Goal: Task Accomplishment & Management: Manage account settings

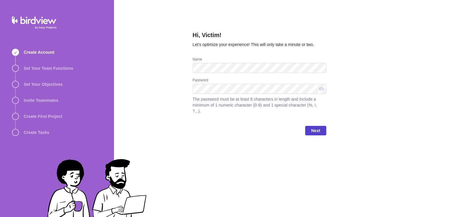
click at [316, 127] on span "Next" at bounding box center [315, 130] width 9 height 7
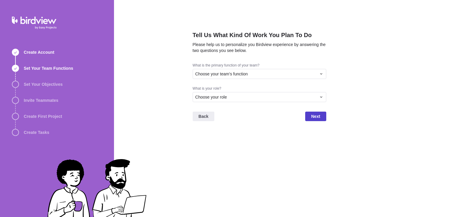
click at [319, 117] on span "Next" at bounding box center [315, 116] width 9 height 7
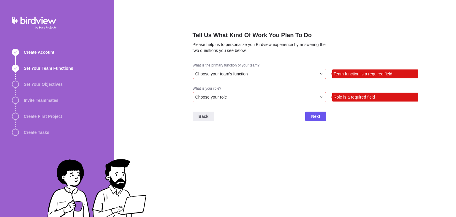
click at [266, 70] on div "Choose your team's function" at bounding box center [260, 74] width 134 height 10
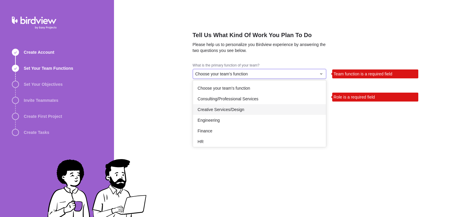
click at [258, 106] on div "Creative Services/Design" at bounding box center [259, 109] width 133 height 11
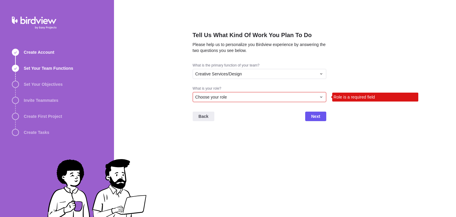
click at [262, 93] on div "Choose your role" at bounding box center [260, 97] width 134 height 10
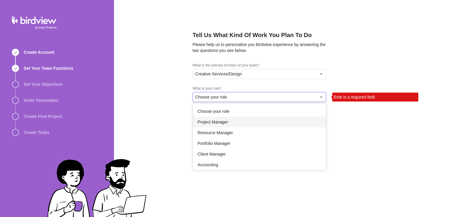
click at [253, 125] on div "Project Manager" at bounding box center [259, 122] width 133 height 11
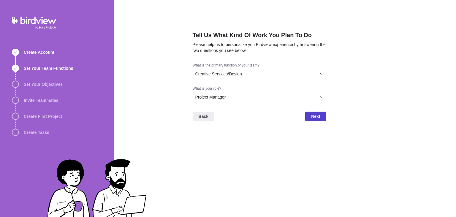
click at [317, 118] on span "Next" at bounding box center [315, 116] width 9 height 7
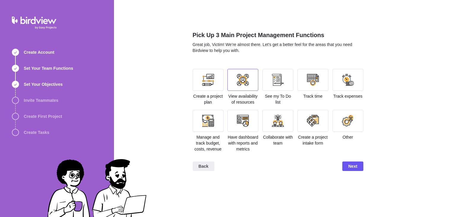
click at [244, 89] on div at bounding box center [243, 80] width 31 height 22
click at [357, 171] on div "Back Next" at bounding box center [278, 169] width 171 height 24
click at [352, 167] on span "Next" at bounding box center [353, 166] width 9 height 7
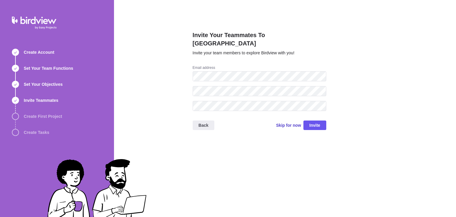
click at [291, 122] on span "Skip for now" at bounding box center [288, 125] width 25 height 6
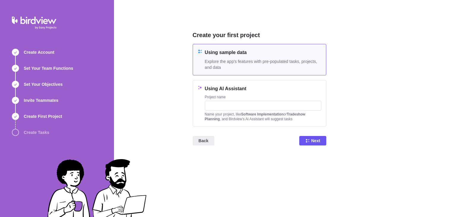
click at [208, 66] on span "Explore the app's features with pre-populated tasks, projects, and data" at bounding box center [263, 65] width 116 height 12
click at [227, 103] on input "text" at bounding box center [263, 106] width 116 height 10
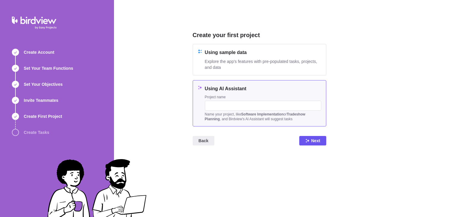
click at [228, 91] on h4 "Using AI Assistant" at bounding box center [263, 88] width 116 height 7
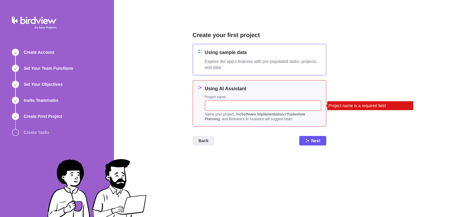
click at [233, 62] on span "Explore the app's features with pre-populated tasks, projects, and data" at bounding box center [263, 65] width 116 height 12
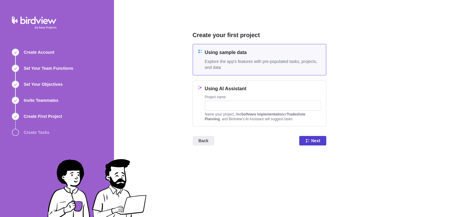
click at [307, 138] on icon at bounding box center [307, 140] width 5 height 5
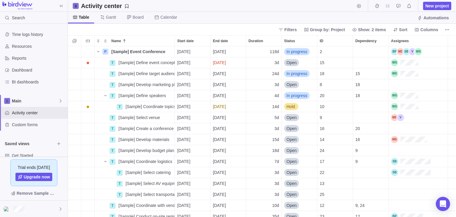
scroll to position [171, 388]
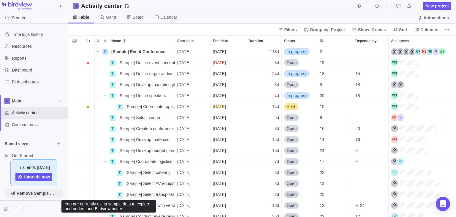
click at [38, 196] on span "Remove Sample Data" at bounding box center [37, 193] width 40 height 7
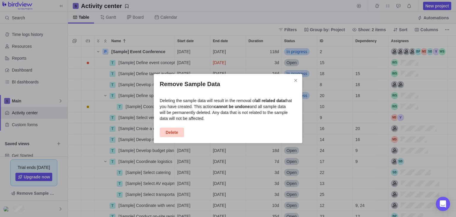
click at [168, 131] on span "Delete" at bounding box center [172, 132] width 12 height 7
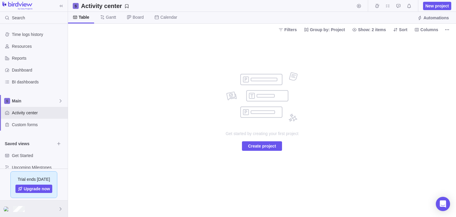
click at [51, 211] on div at bounding box center [34, 209] width 68 height 16
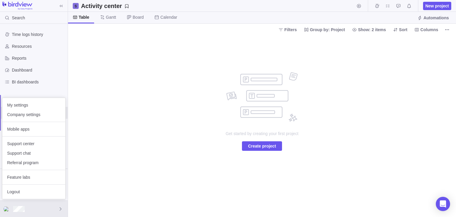
click at [363, 160] on body "Search Time logs history Resources Reports Dashboard BI dashboards Main Activit…" at bounding box center [228, 108] width 456 height 217
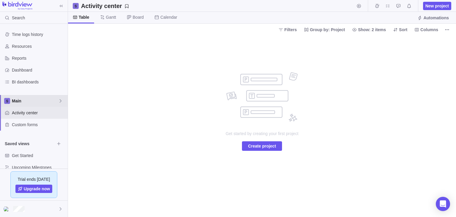
click at [57, 103] on span "Main" at bounding box center [35, 101] width 46 height 6
click at [58, 117] on icon "Edit space settings" at bounding box center [56, 115] width 5 height 5
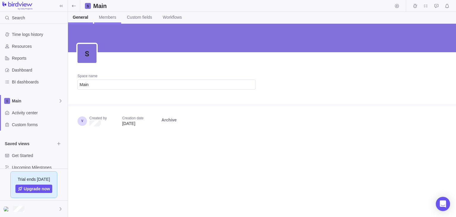
click at [105, 15] on span "Members" at bounding box center [107, 17] width 17 height 6
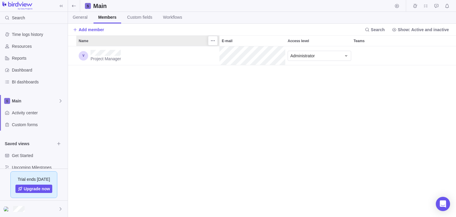
scroll to position [171, 388]
click at [94, 30] on span "Add member" at bounding box center [92, 30] width 26 height 6
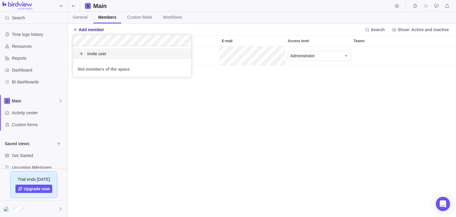
scroll to position [15, 118]
click at [95, 53] on span "Invite" at bounding box center [114, 53] width 55 height 7
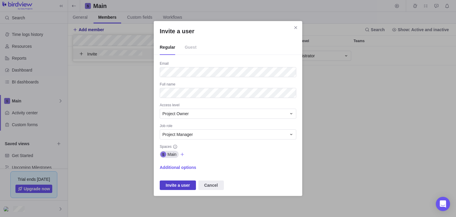
click at [182, 184] on span "Invite a user" at bounding box center [178, 185] width 24 height 7
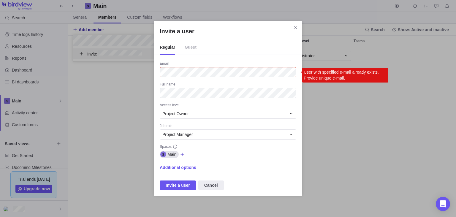
click at [183, 155] on icon "Invite a user" at bounding box center [182, 154] width 5 height 5
click at [185, 165] on icon "Invite a user" at bounding box center [184, 166] width 4 height 4
click at [211, 148] on div "Invite a user Regular Guest Email User with specified e-mail already exists. Pr…" at bounding box center [228, 108] width 456 height 217
click at [177, 185] on span "Invite a user" at bounding box center [178, 185] width 24 height 7
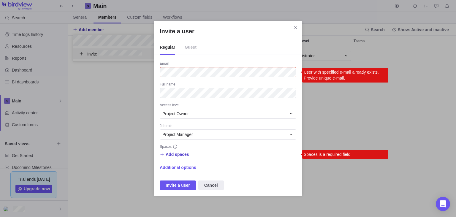
click at [176, 153] on span "Add spaces" at bounding box center [177, 155] width 23 height 6
click at [187, 177] on div "Main" at bounding box center [219, 179] width 118 height 11
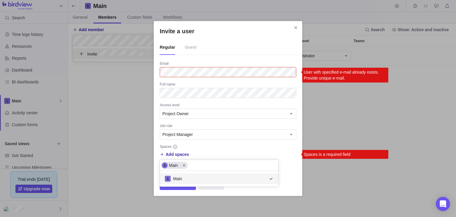
click at [216, 158] on div "Invite a user Regular Guest Email User with specified e-mail already exists. Pr…" at bounding box center [228, 108] width 456 height 217
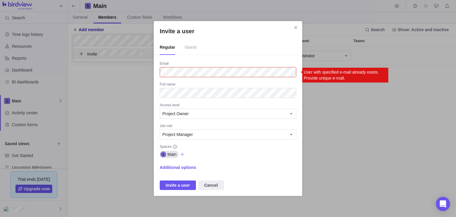
click at [182, 49] on li "Guest" at bounding box center [190, 47] width 21 height 15
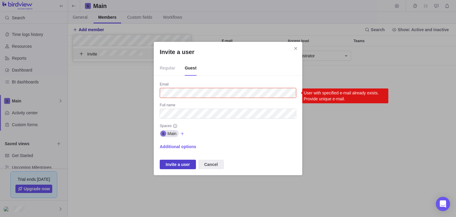
click at [177, 167] on span "Invite a user" at bounding box center [178, 164] width 24 height 7
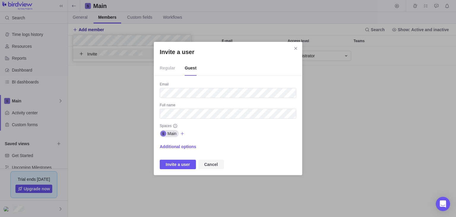
click at [207, 165] on span "Cancel" at bounding box center [211, 164] width 14 height 7
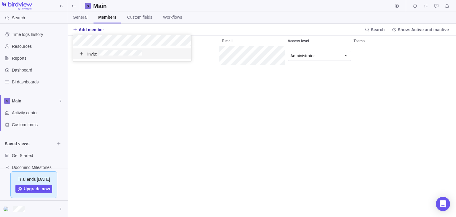
click at [188, 95] on body "Search Time logs history Resources Reports Dashboard BI dashboards Main Activit…" at bounding box center [228, 108] width 456 height 217
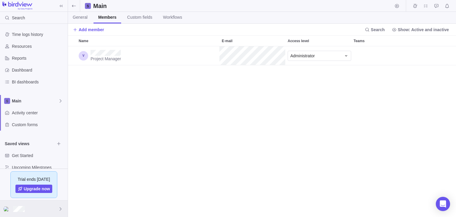
click at [46, 206] on div at bounding box center [34, 209] width 68 height 16
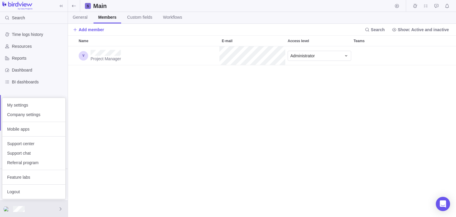
click at [88, 30] on body "Search Time logs history Resources Reports Dashboard BI dashboards Main Activit…" at bounding box center [228, 108] width 456 height 217
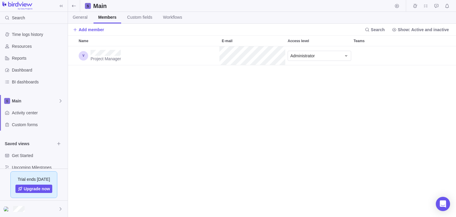
click at [147, 144] on div "Project Manager Administrator" at bounding box center [262, 131] width 388 height 171
click at [92, 31] on span "Add member" at bounding box center [92, 30] width 26 height 6
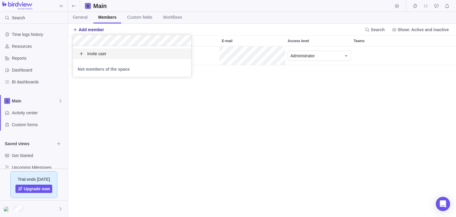
click at [100, 53] on span "Invite user" at bounding box center [96, 54] width 19 height 6
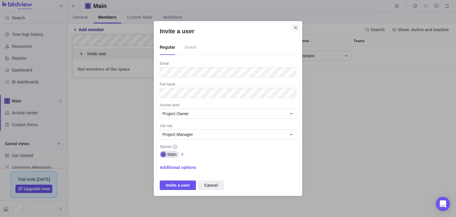
click at [294, 29] on icon "Close" at bounding box center [296, 27] width 5 height 5
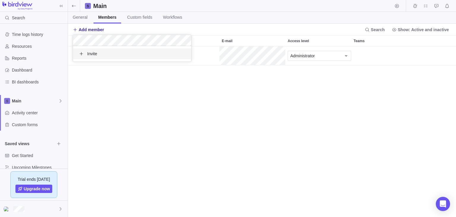
scroll to position [15, 118]
click at [88, 54] on span "Invite" at bounding box center [117, 53] width 60 height 7
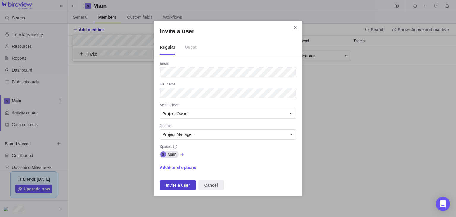
click at [168, 184] on span "Invite a user" at bounding box center [178, 185] width 24 height 7
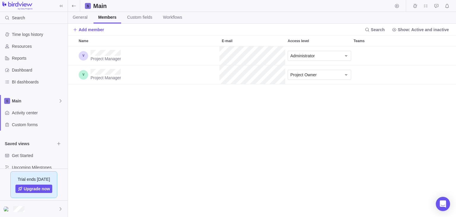
click at [104, 137] on div "Project Manager Administrator Project Manager Project Owner" at bounding box center [262, 131] width 388 height 171
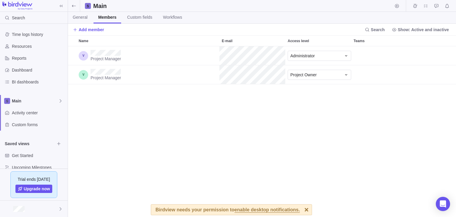
scroll to position [171, 388]
